Goal: Transaction & Acquisition: Purchase product/service

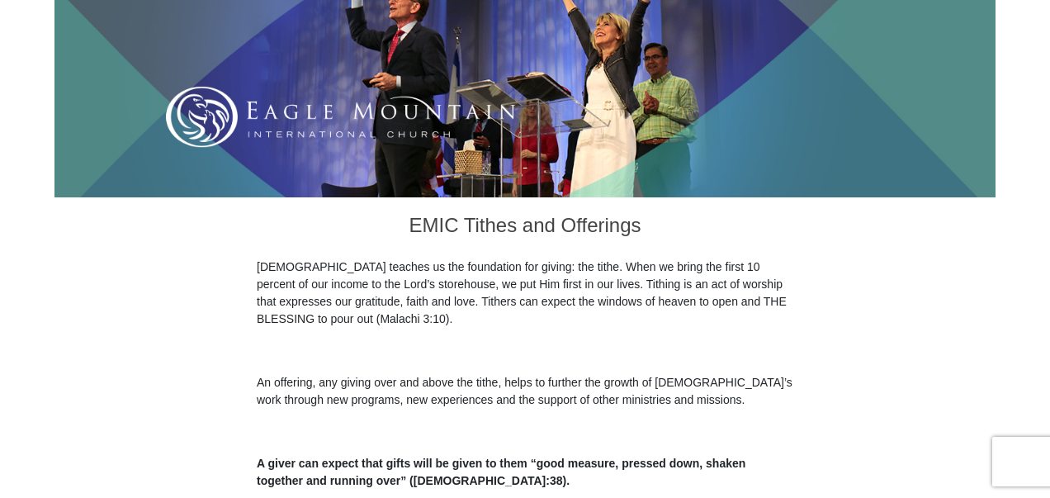
scroll to position [267, 0]
type input "Reid & Andrea"
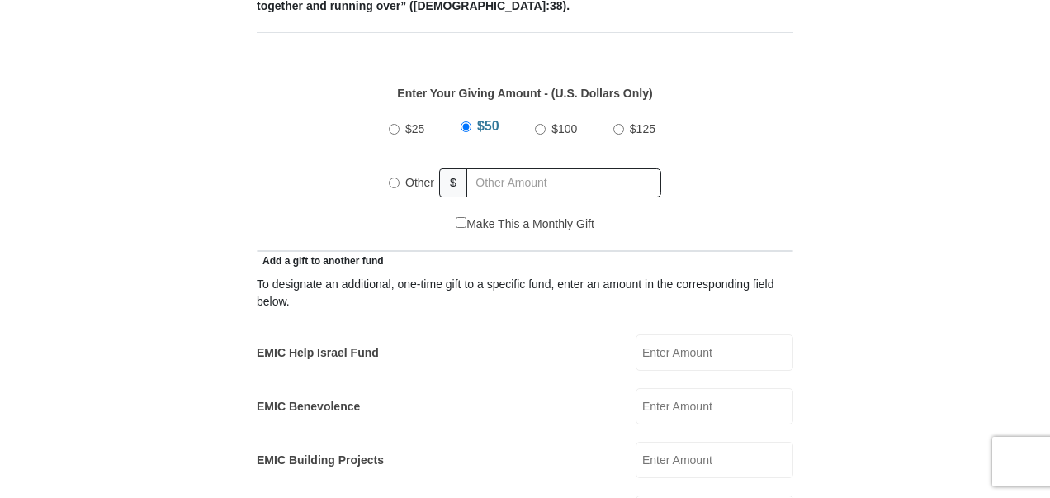
scroll to position [797, 0]
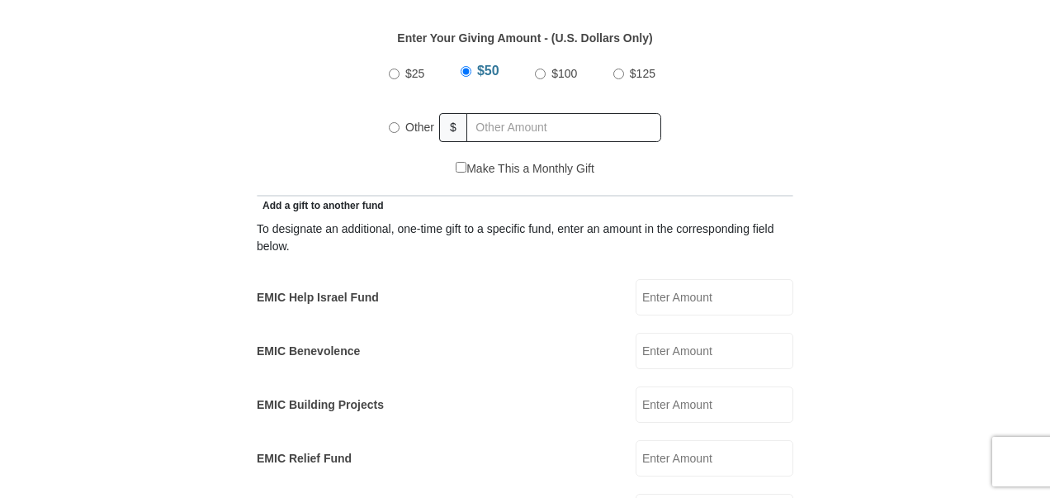
click at [543, 69] on input "$100" at bounding box center [540, 74] width 11 height 11
radio input "true"
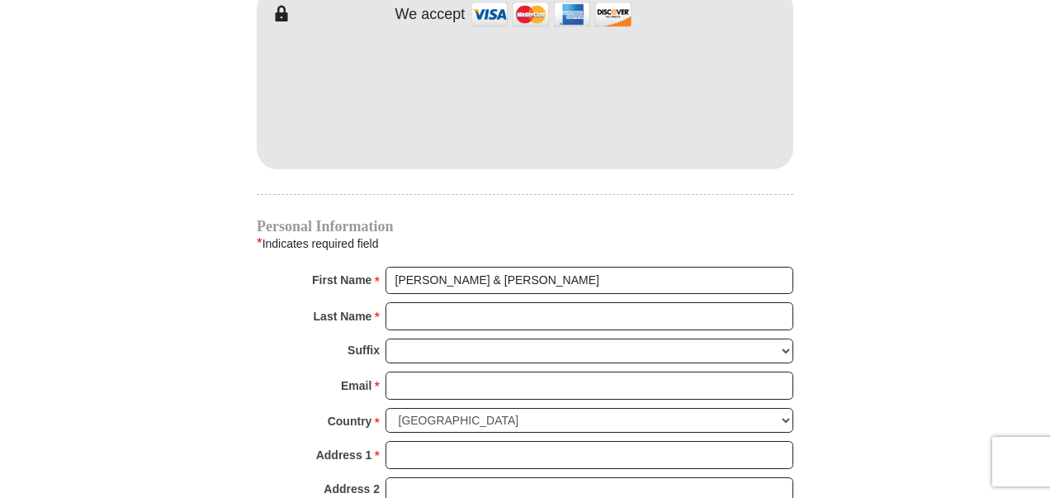
scroll to position [1500, 0]
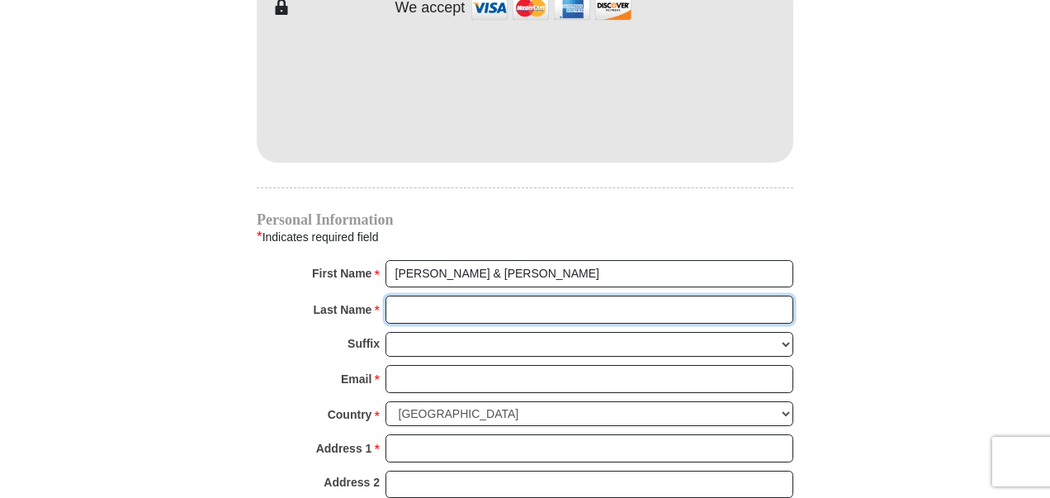
click at [447, 296] on input "Last Name *" at bounding box center [590, 310] width 408 height 28
type input "Stout"
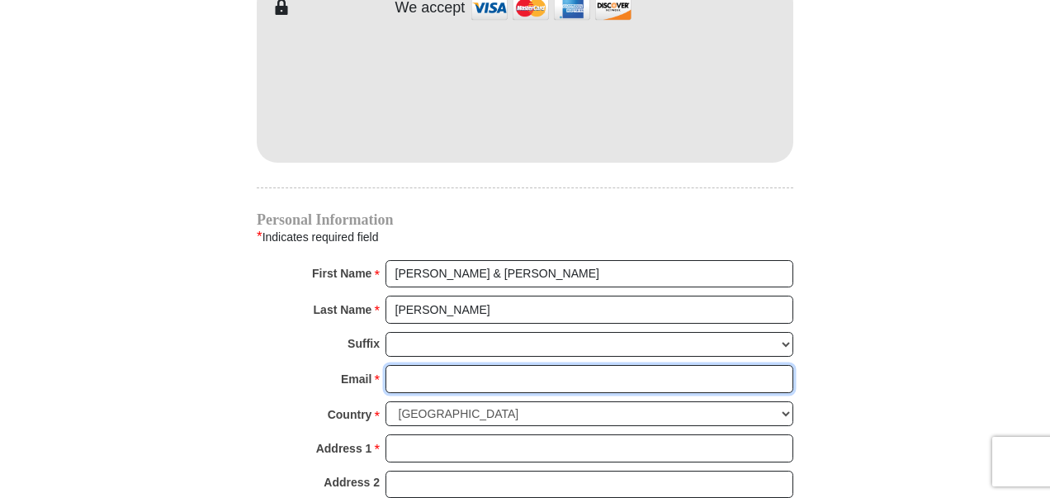
click at [431, 365] on input "Email *" at bounding box center [590, 379] width 408 height 28
type input "stoutaviator@yahoo.com"
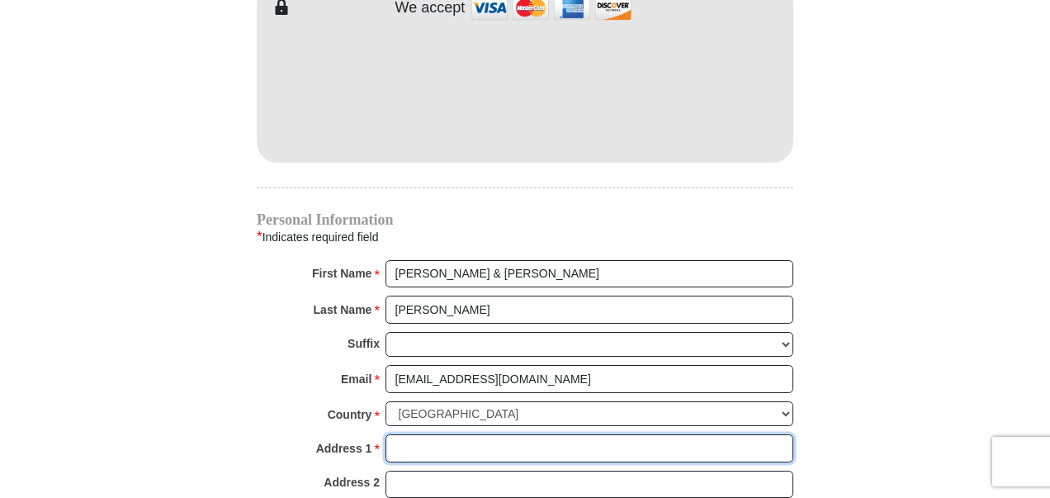
type input "1296 Viento Oaks Ln"
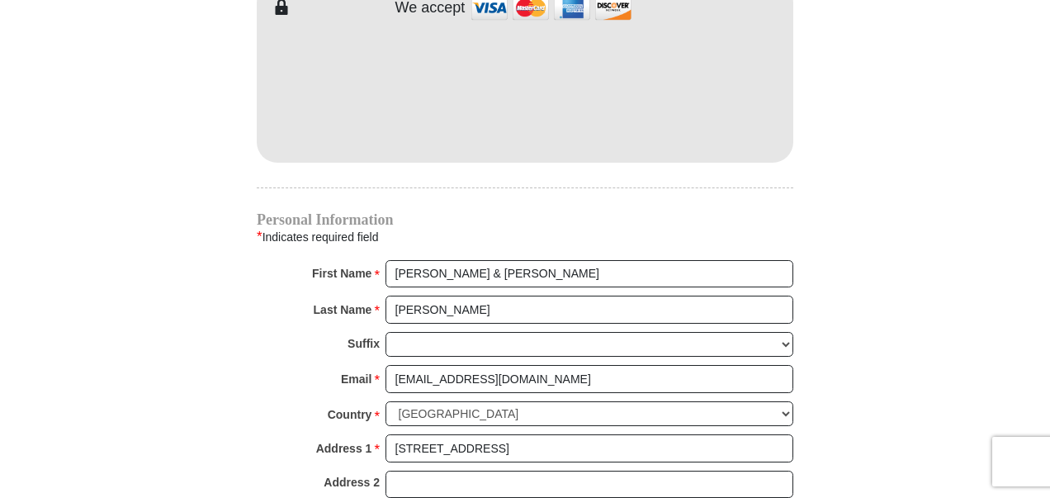
type input "Fort Worth"
select select "TX"
type input "76135-9056"
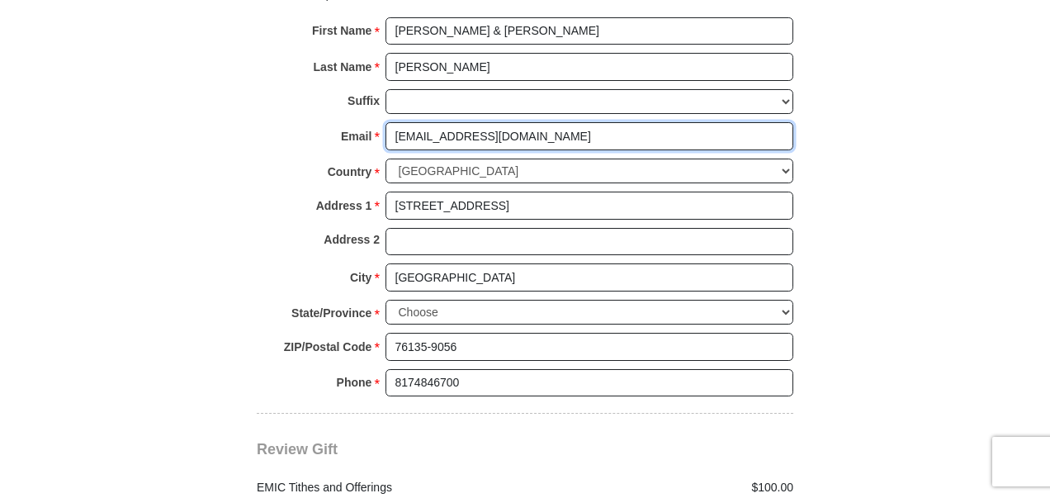
scroll to position [1984, 0]
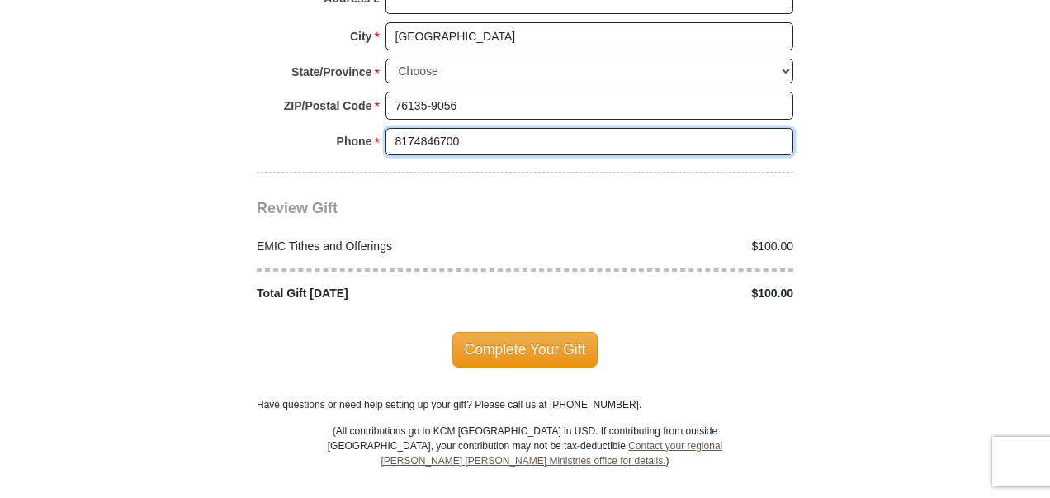
click at [572, 128] on input "8174846700" at bounding box center [590, 142] width 408 height 28
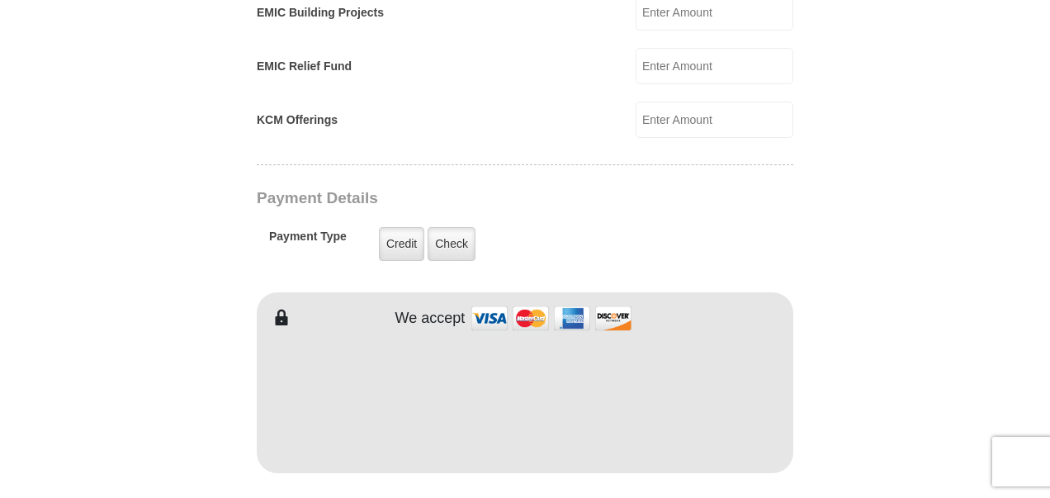
scroll to position [1196, 0]
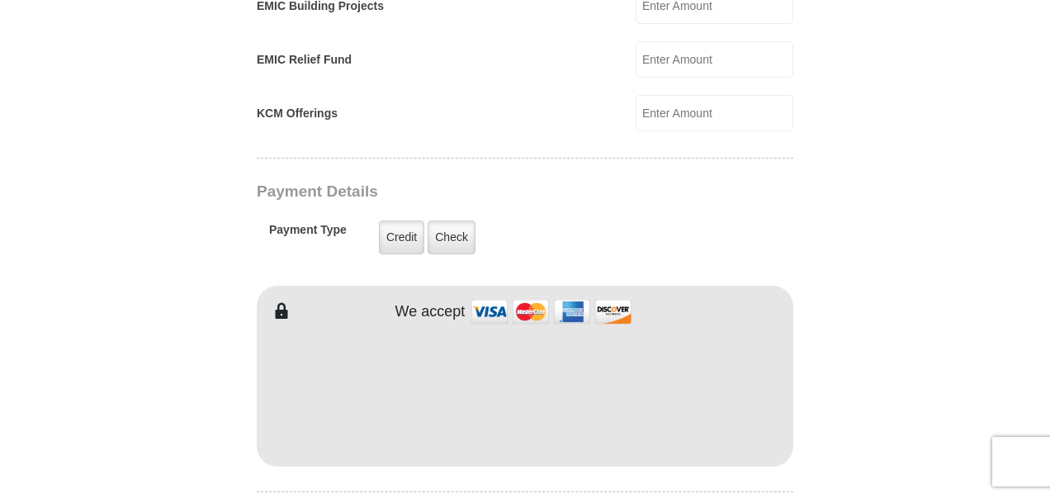
type input "817-484-6700"
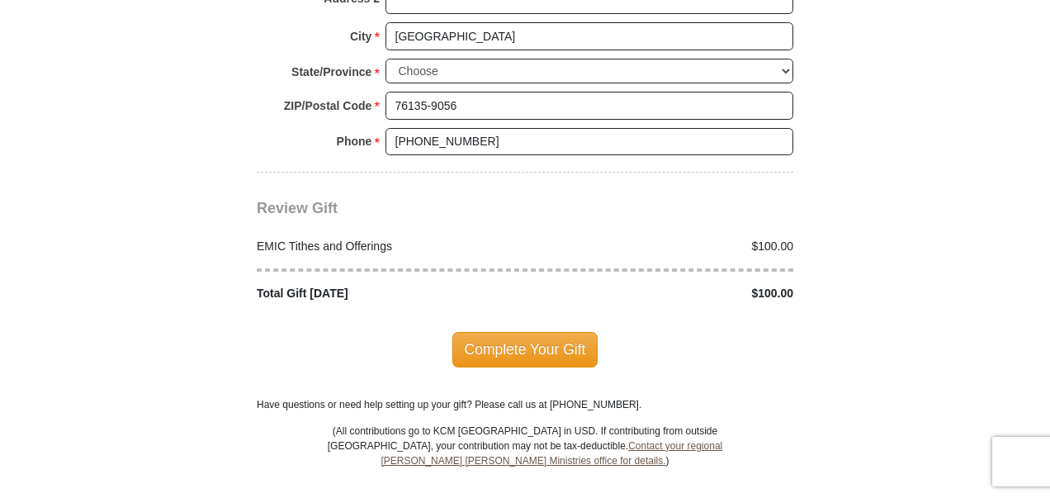
scroll to position [1990, 0]
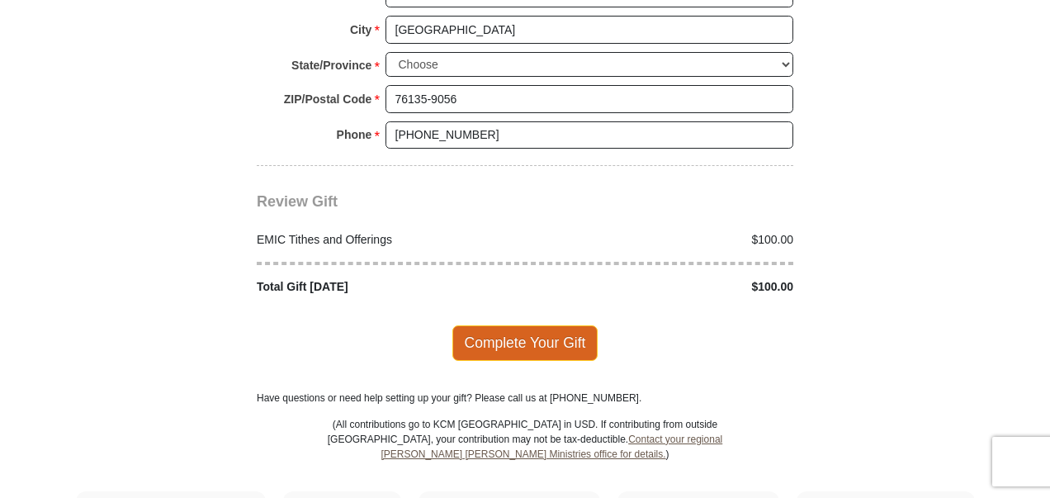
click at [529, 325] on span "Complete Your Gift" at bounding box center [526, 342] width 146 height 35
